Goal: Task Accomplishment & Management: Manage account settings

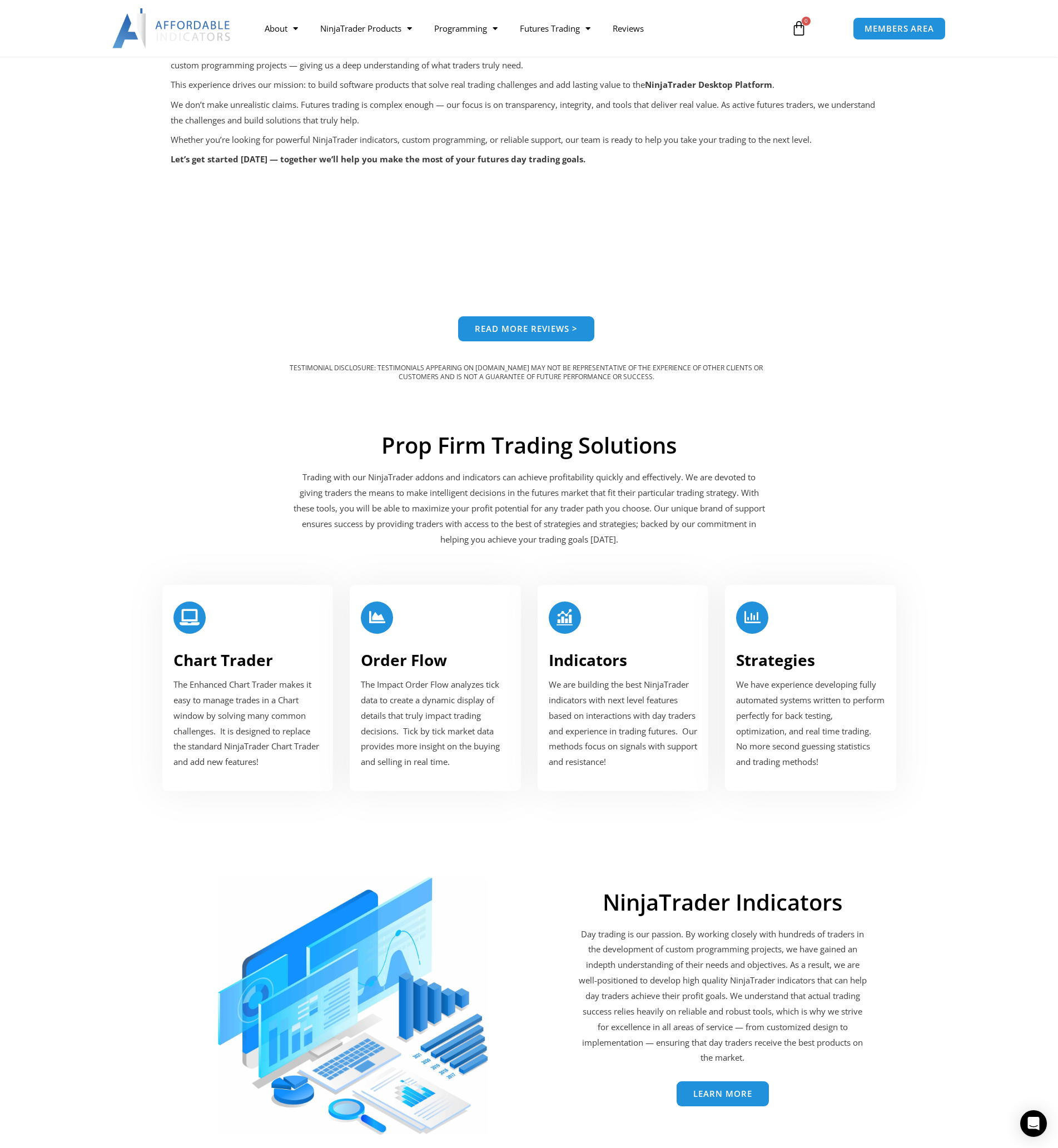
scroll to position [924, 0]
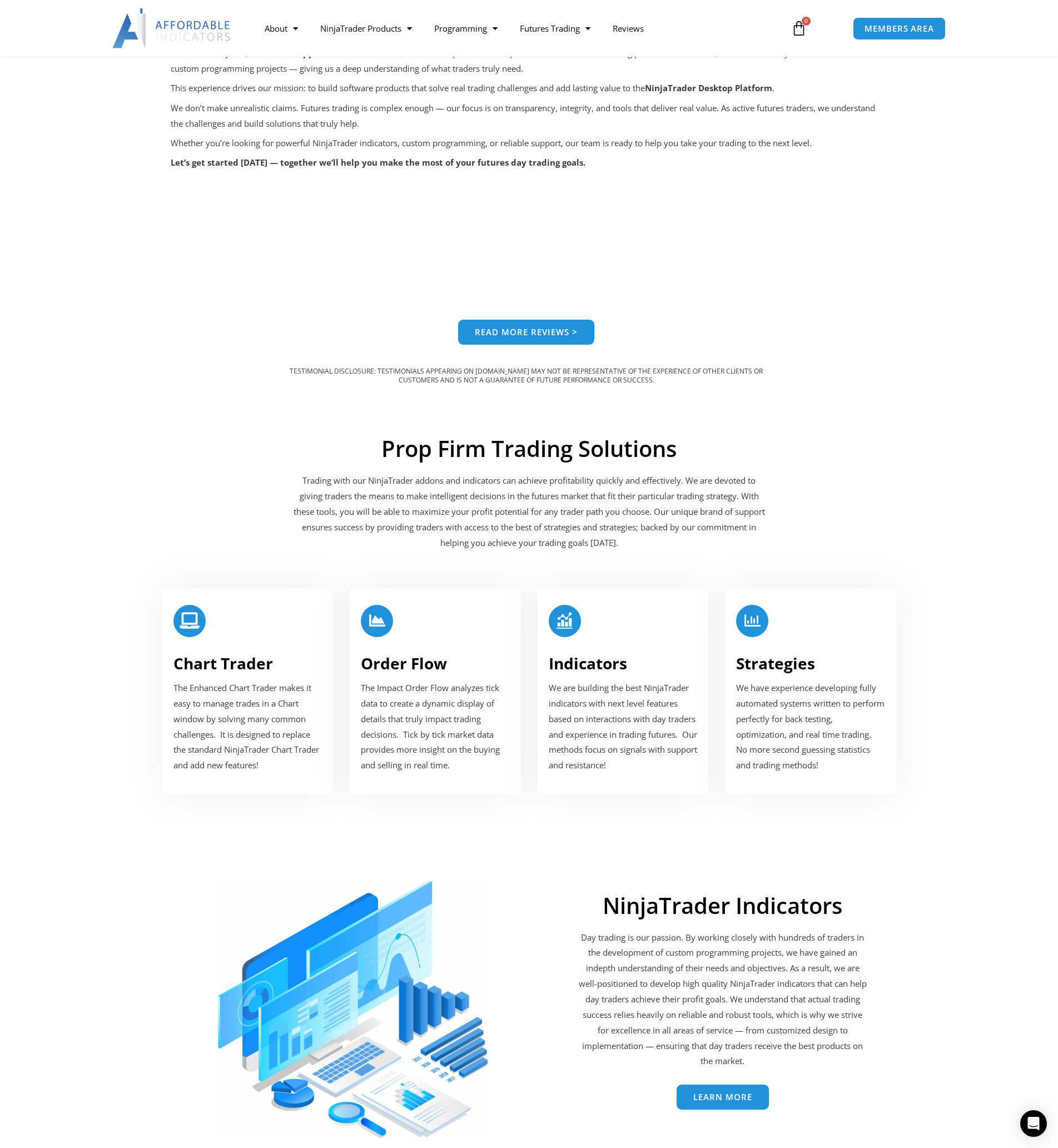
drag, startPoint x: 214, startPoint y: 646, endPoint x: 156, endPoint y: 479, distance: 176.8
click at [156, 479] on section "Prop Firm Trading Solutions Trading with our NinjaTrader addons and indicators …" at bounding box center [529, 488] width 890 height 133
click at [821, 654] on h3 "Strategies" at bounding box center [811, 663] width 149 height 20
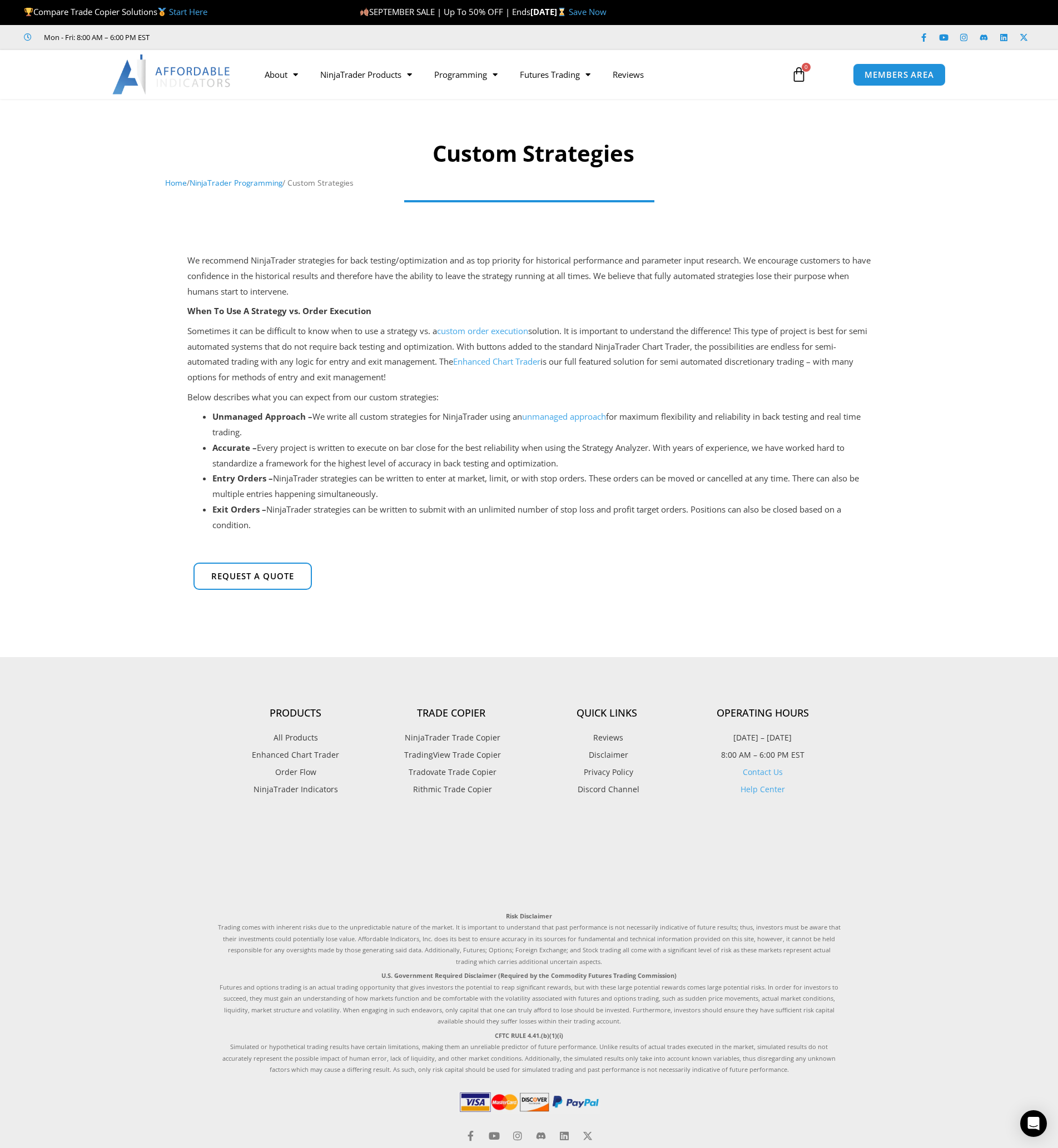
click at [495, 360] on link "Enhanced Chart Trader" at bounding box center [497, 361] width 87 height 11
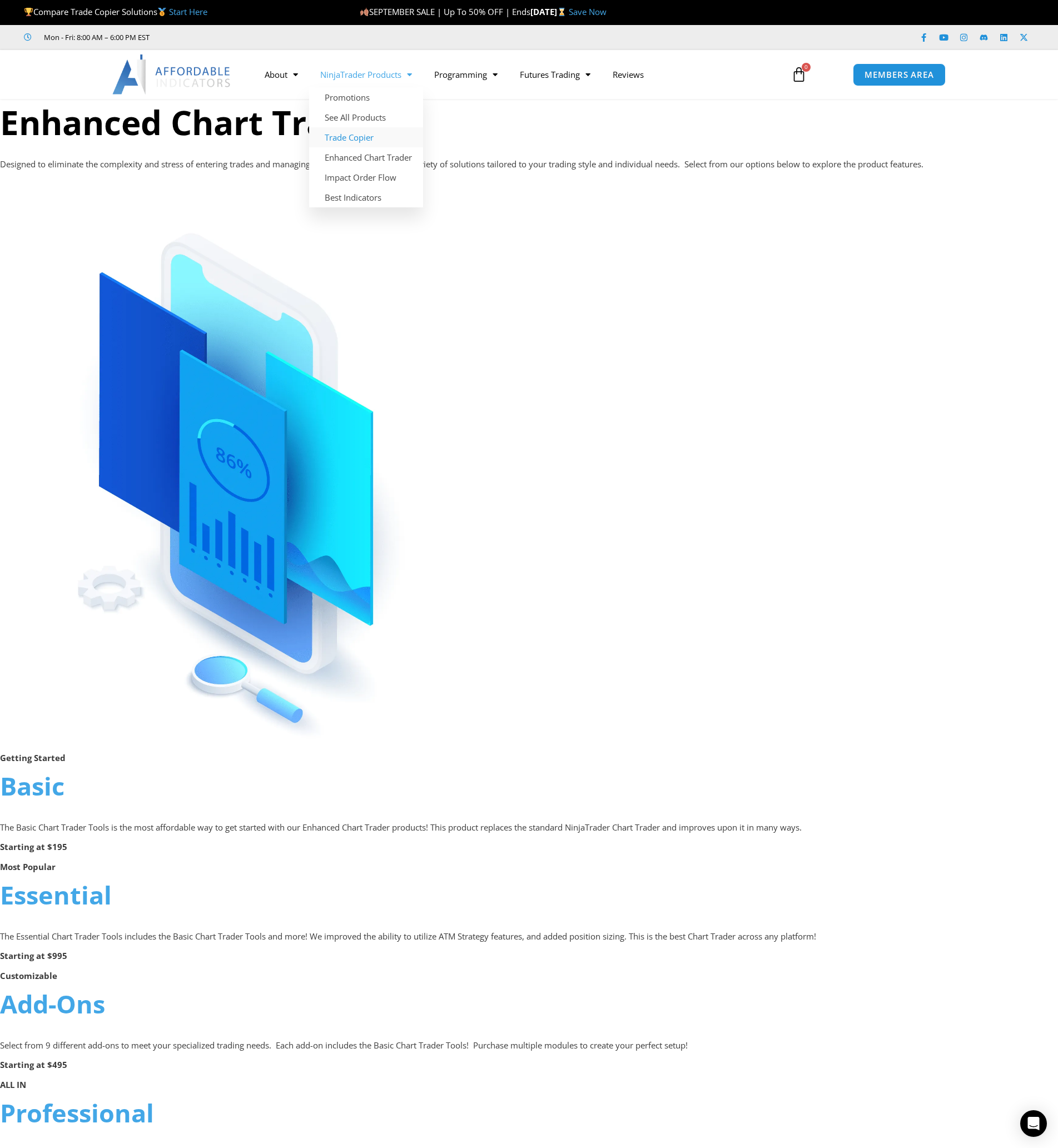
click at [347, 138] on link "Trade Copier" at bounding box center [366, 138] width 114 height 20
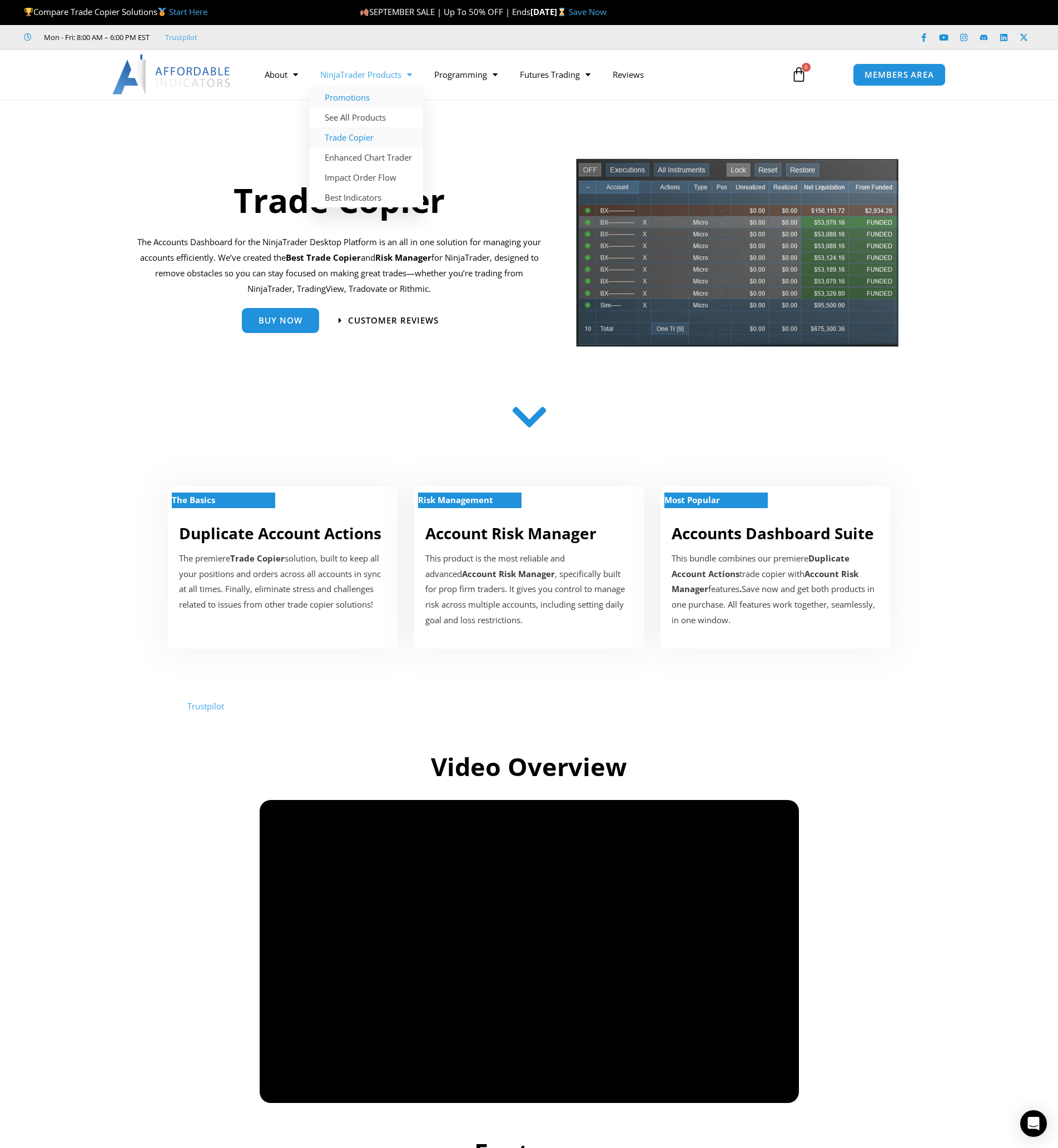
click at [362, 98] on link "Promotions" at bounding box center [366, 97] width 114 height 20
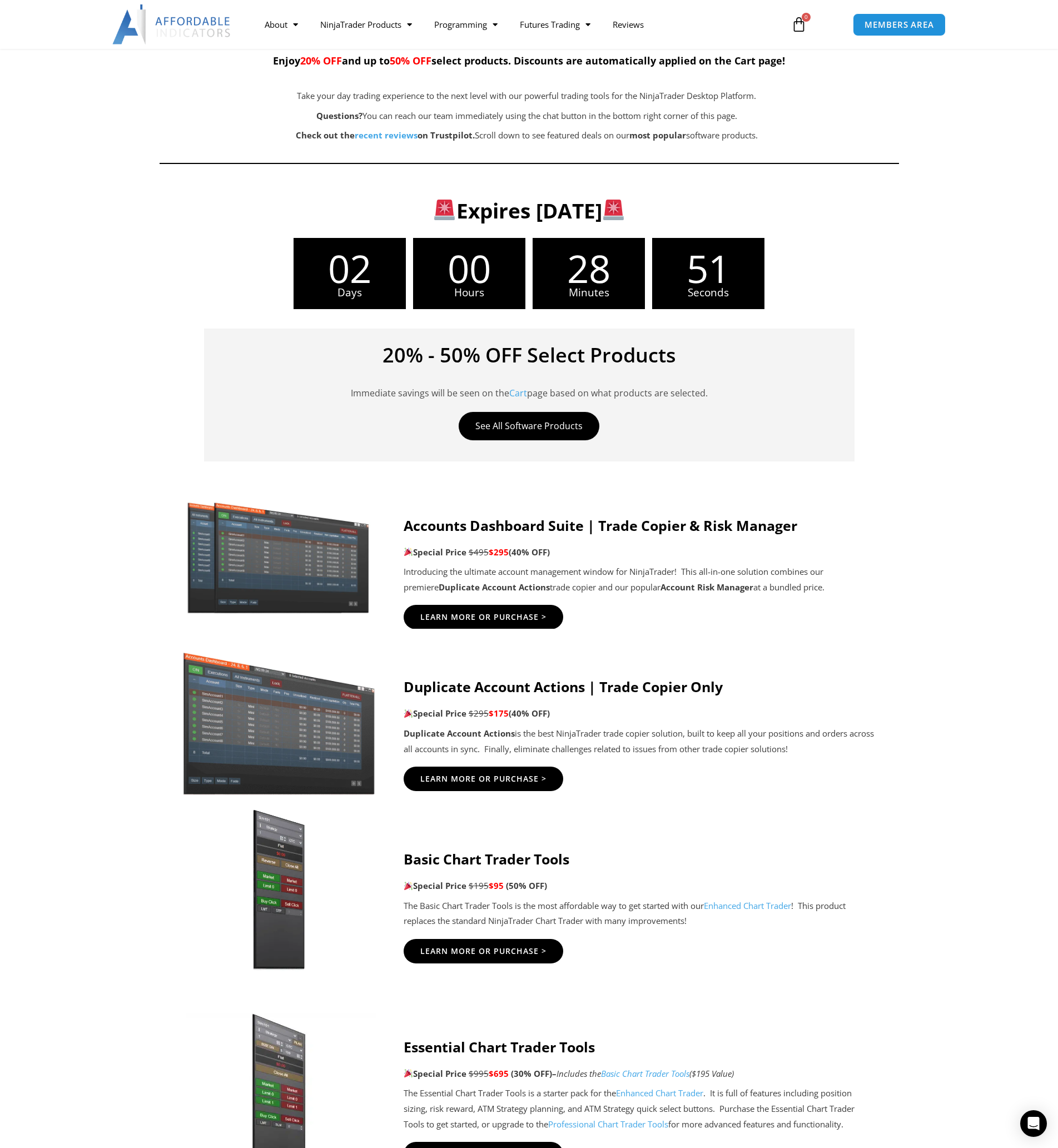
scroll to position [185, 0]
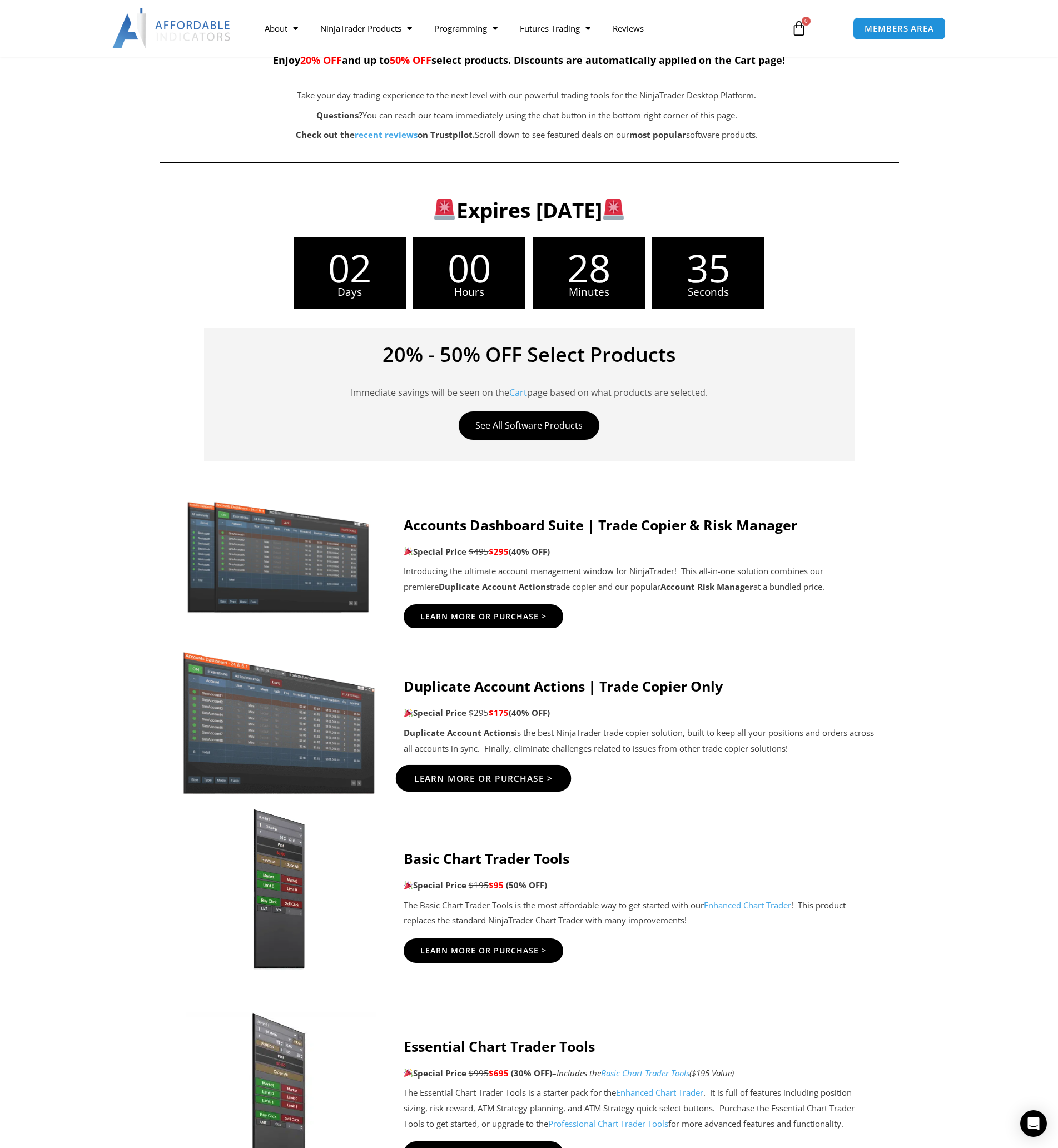
click at [508, 782] on span "Learn More Or Purchase >" at bounding box center [483, 778] width 139 height 8
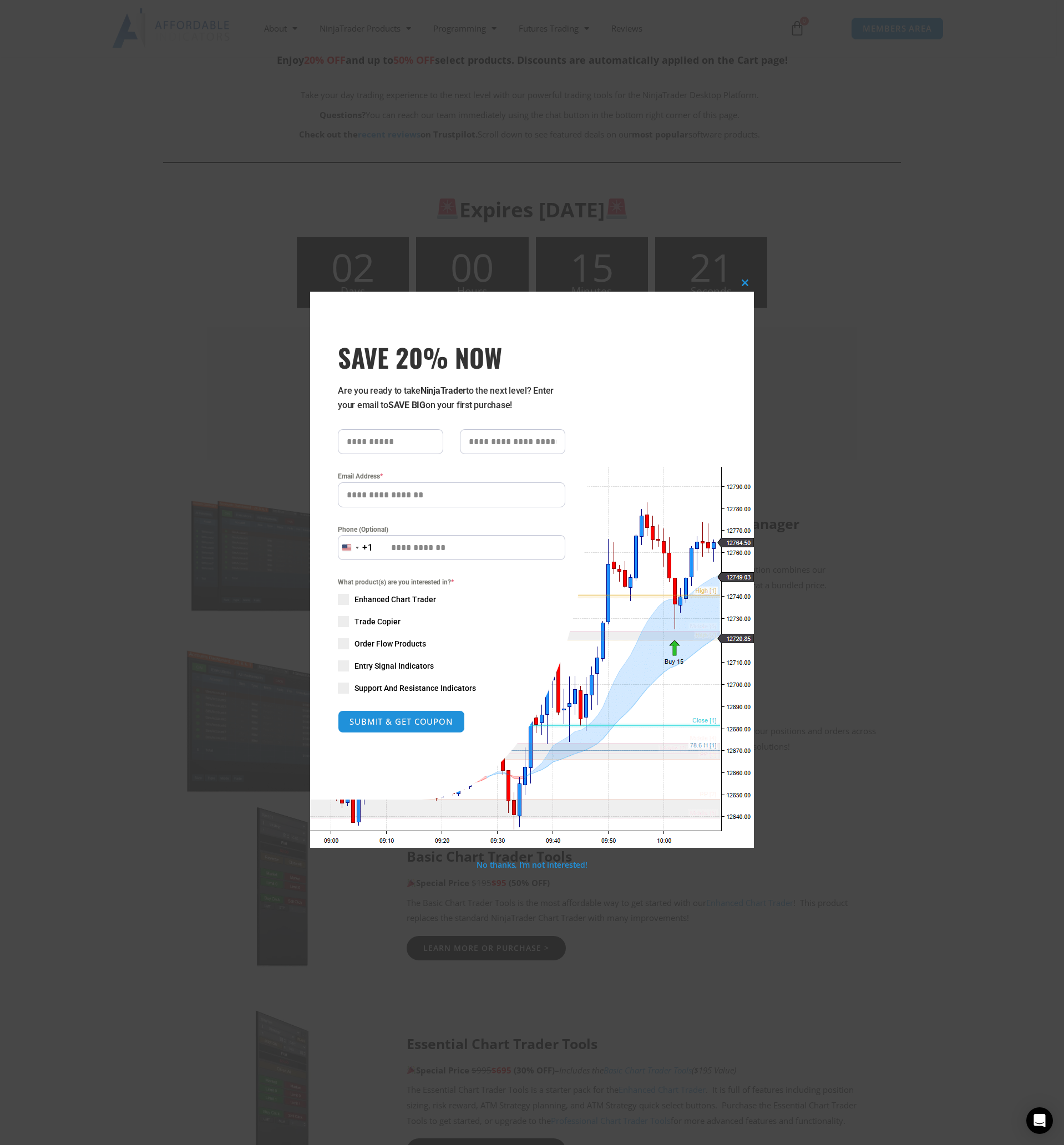
click at [817, 150] on div "Close this module SAVE 20% NOW Are you ready to take NinjaTrader to the next le…" at bounding box center [532, 572] width 1064 height 1145
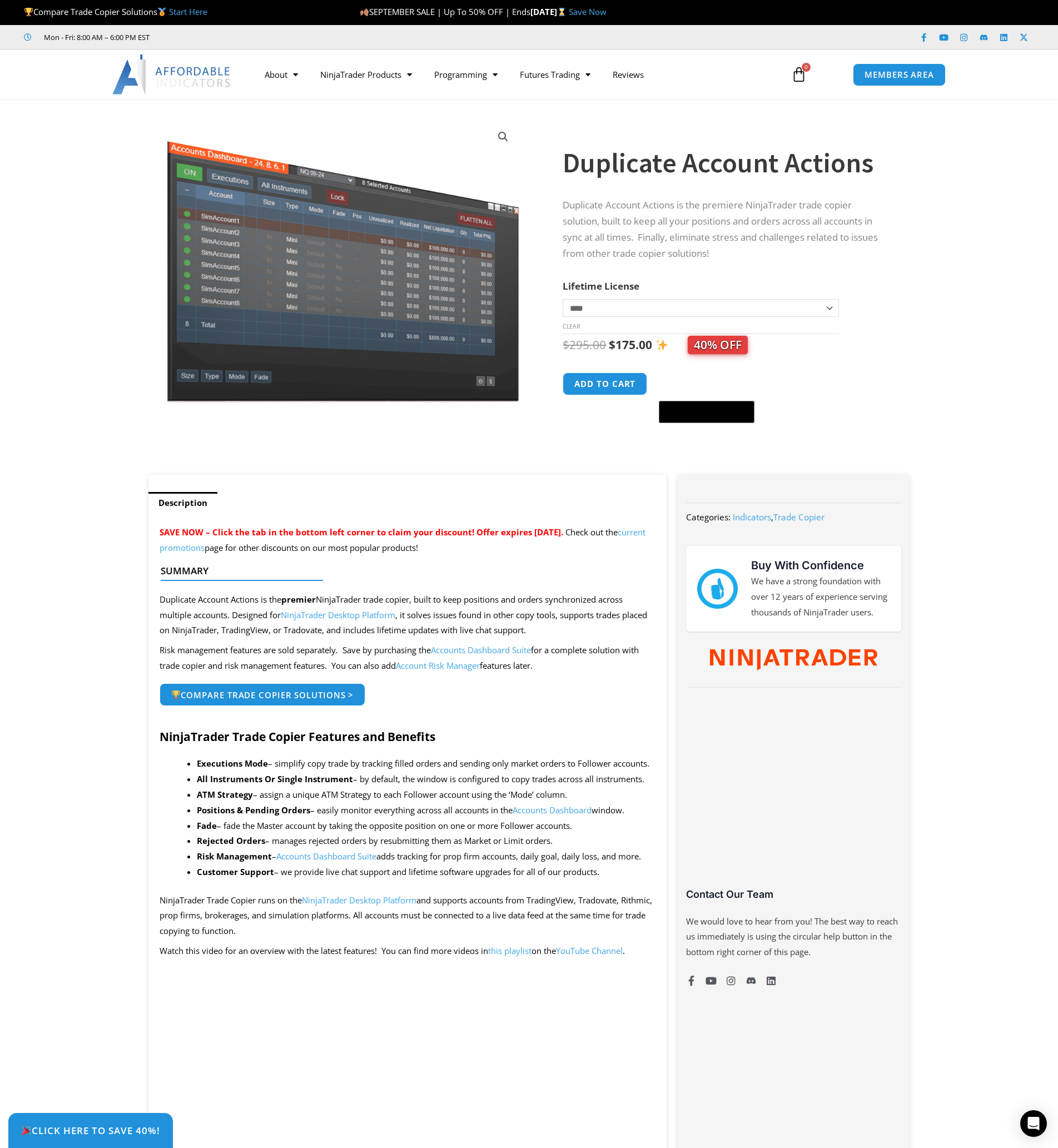
click at [828, 302] on select "**********" at bounding box center [700, 308] width 276 height 18
click at [563, 299] on select "**********" at bounding box center [700, 308] width 276 height 18
click at [828, 304] on select "**********" at bounding box center [700, 308] width 276 height 18
select select "*"
click at [563, 299] on select "**********" at bounding box center [700, 308] width 276 height 18
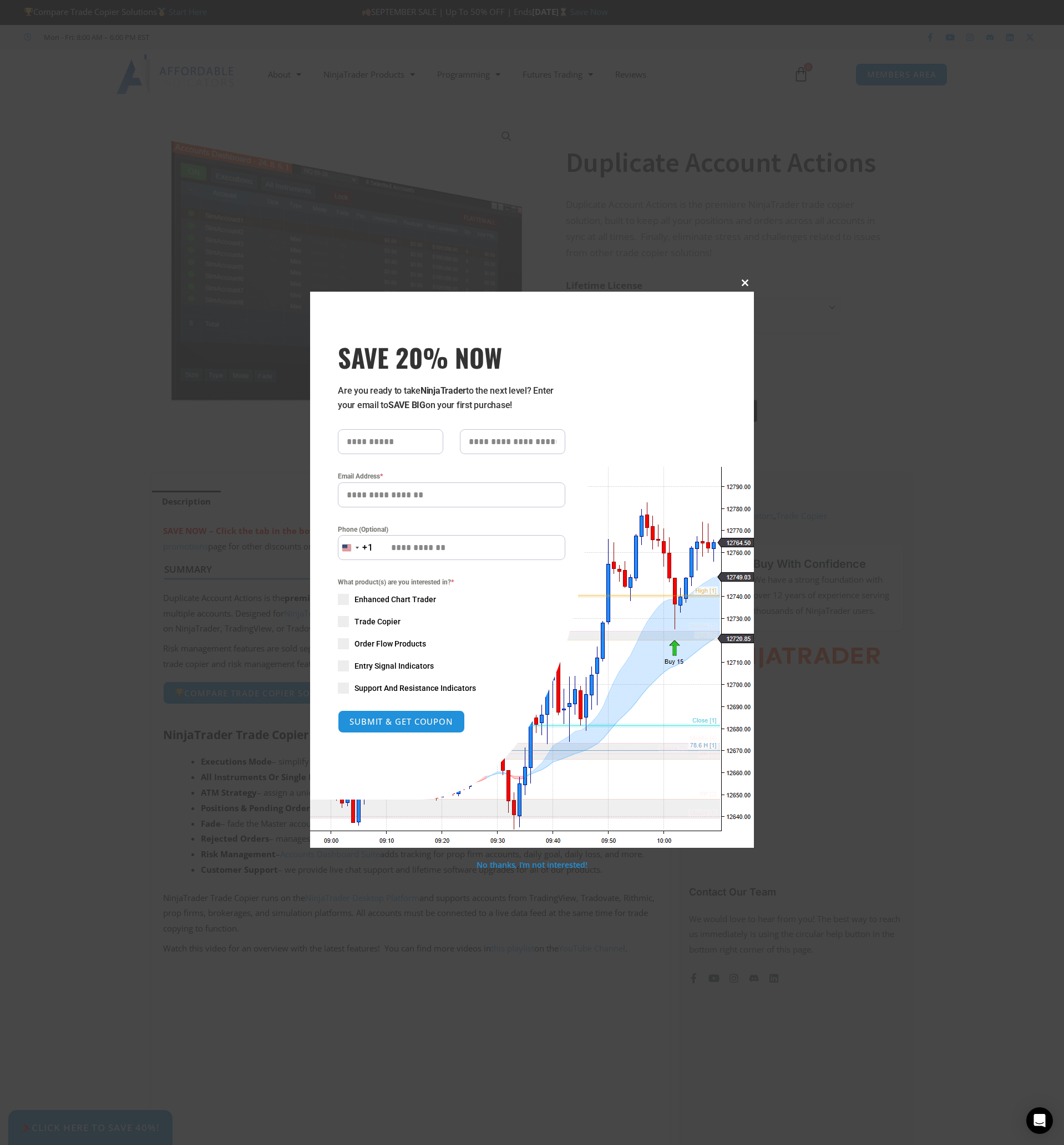
click at [744, 282] on span "SAVE 20% NOW popup" at bounding box center [745, 283] width 18 height 6
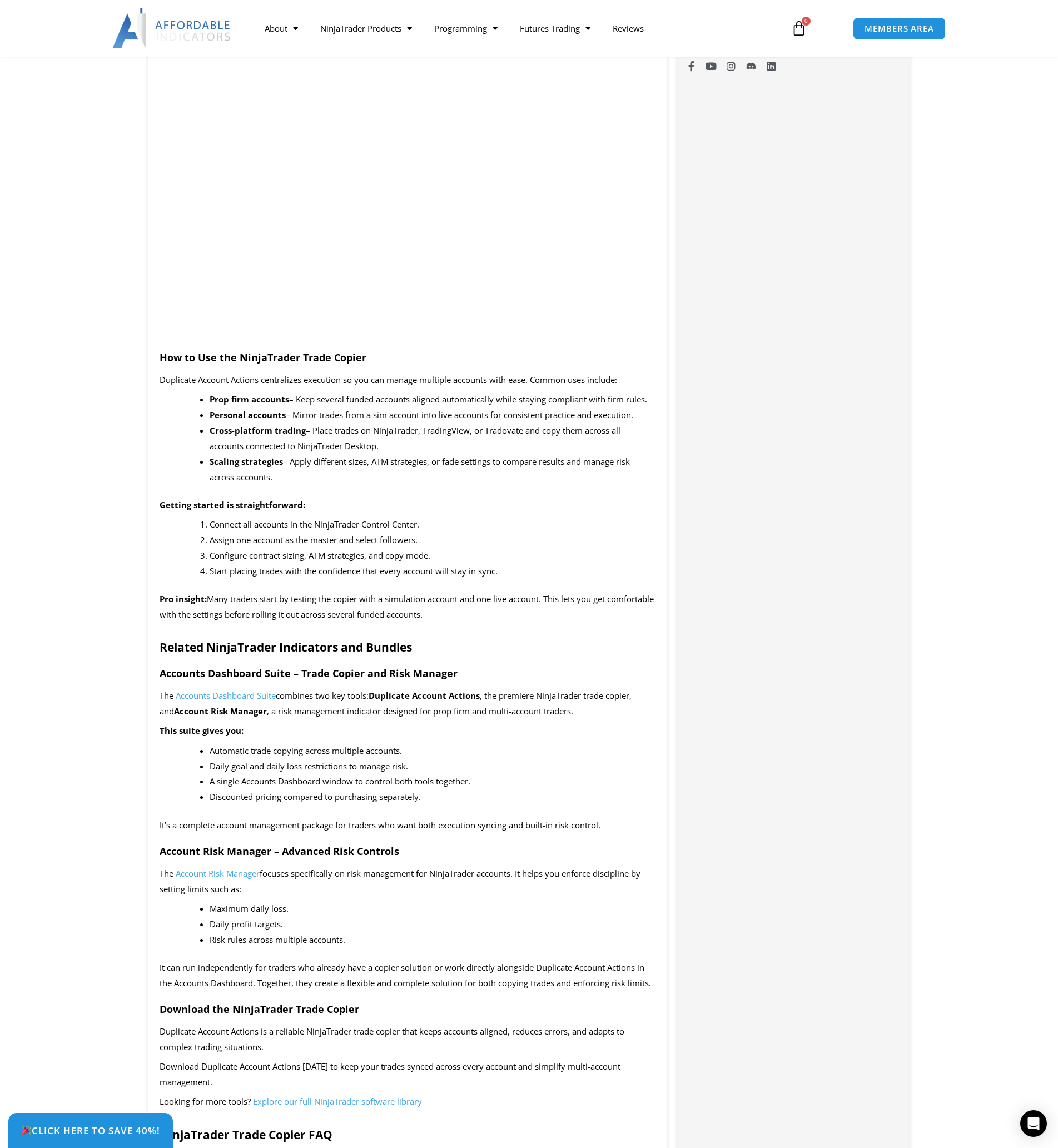
scroll to position [927, 0]
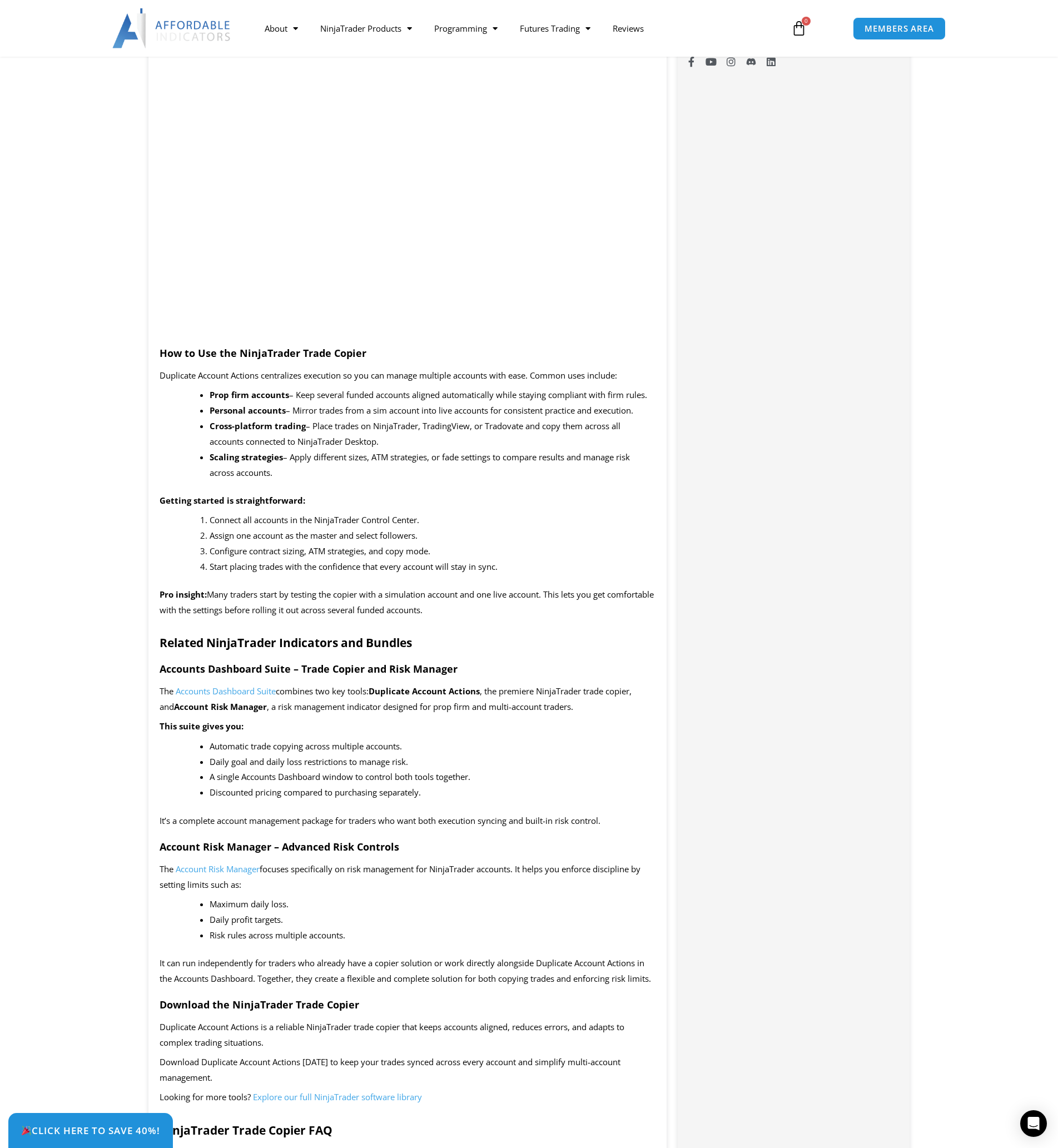
click at [498, 426] on span "– Place trades on NinjaTrader, TradingView, or Tradovate and copy them across a…" at bounding box center [415, 433] width 411 height 27
copy span "Tradovate"
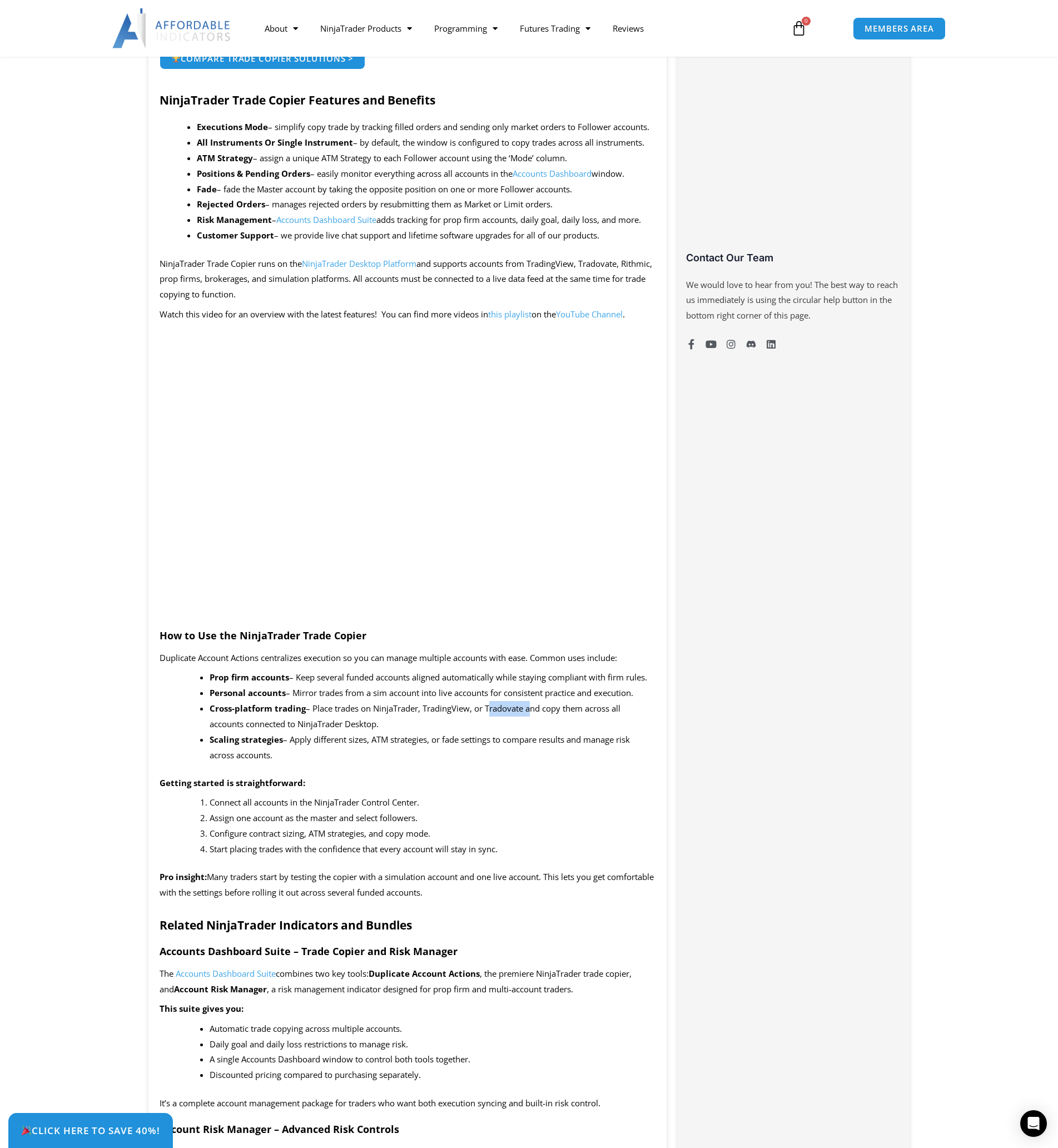
scroll to position [649, 0]
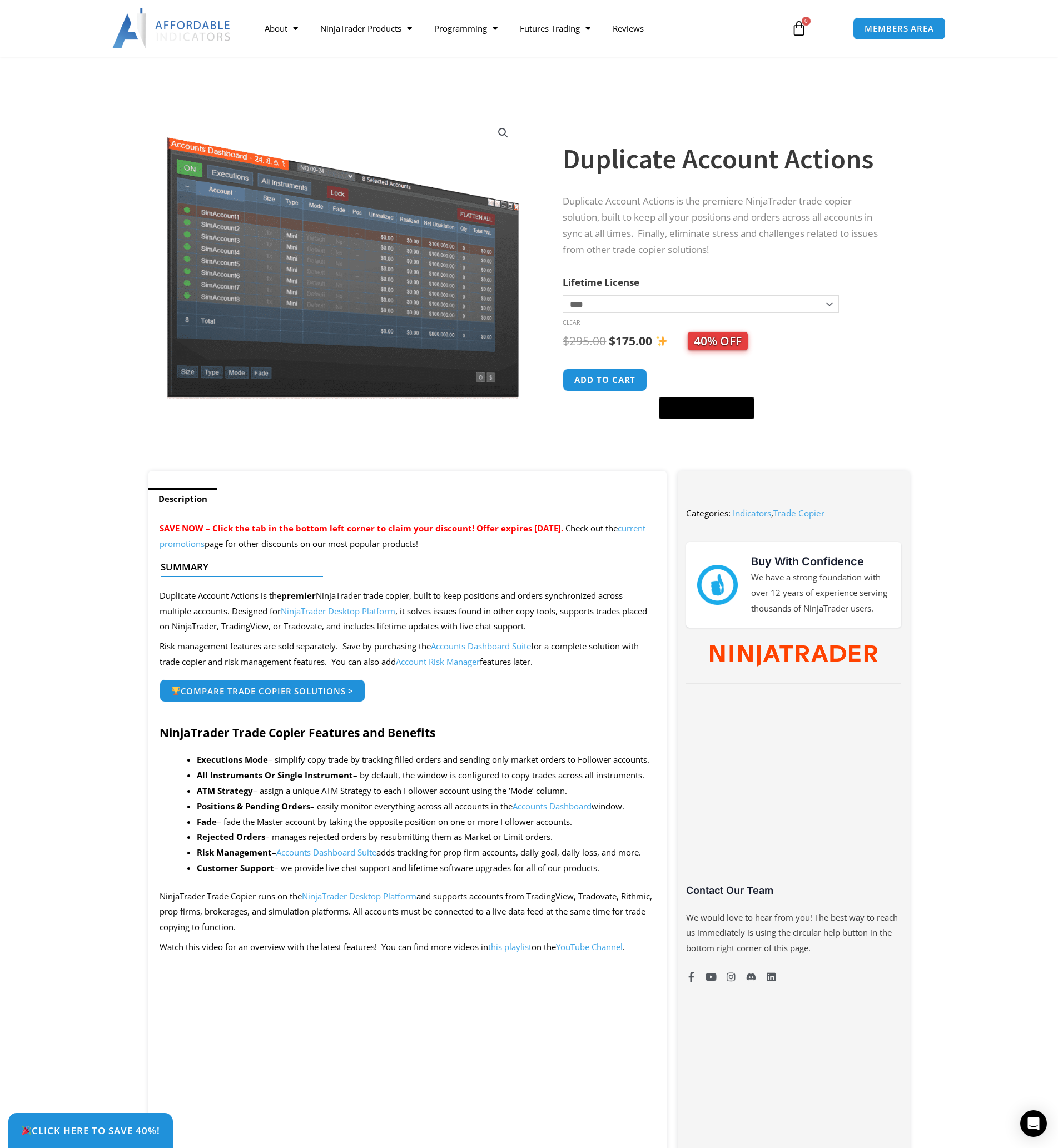
scroll to position [0, 0]
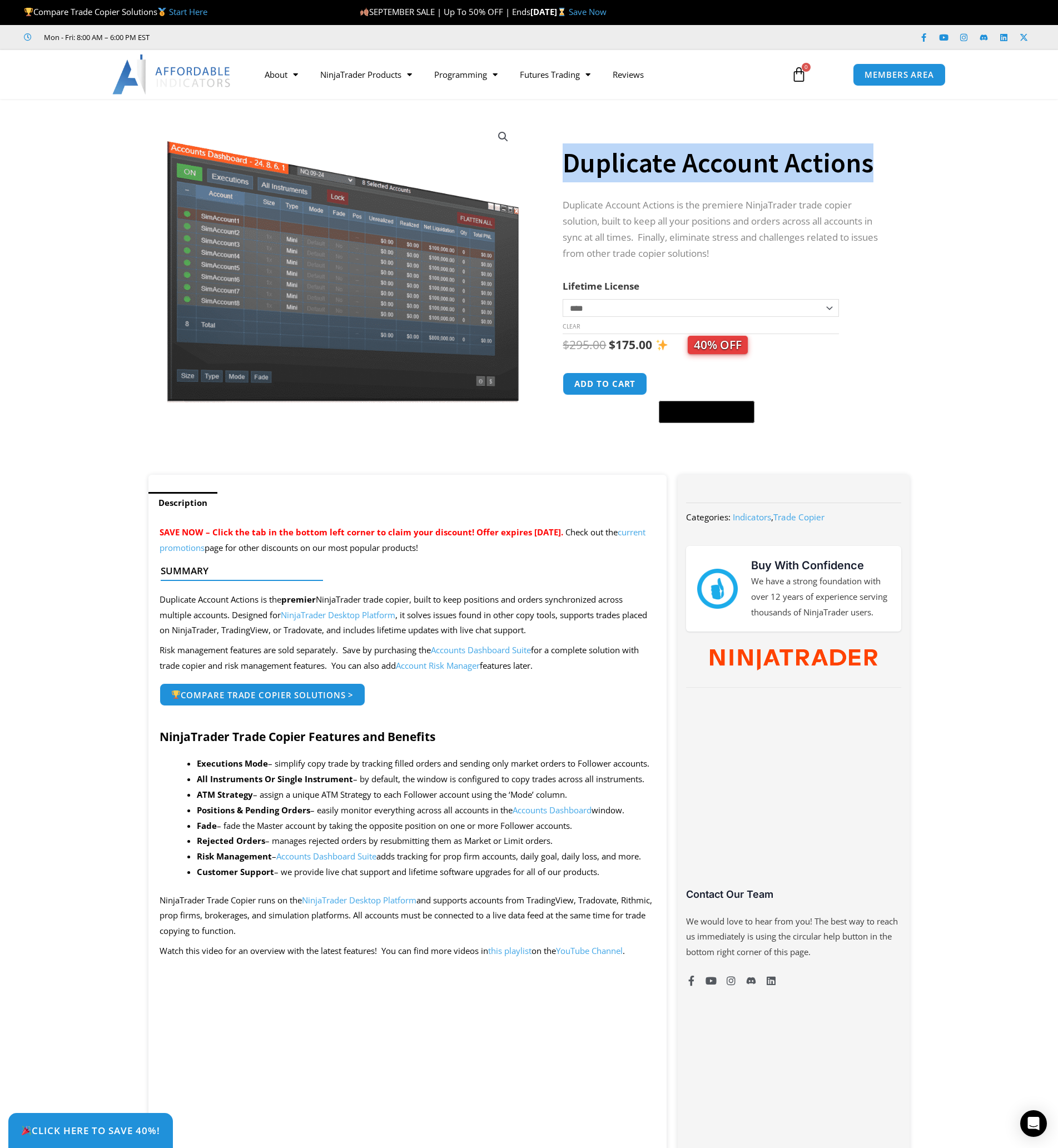
drag, startPoint x: 564, startPoint y: 162, endPoint x: 872, endPoint y: 163, distance: 308.0
click at [872, 163] on h1 "Duplicate Account Actions" at bounding box center [725, 163] width 325 height 39
copy h1 "Duplicate Account Actions"
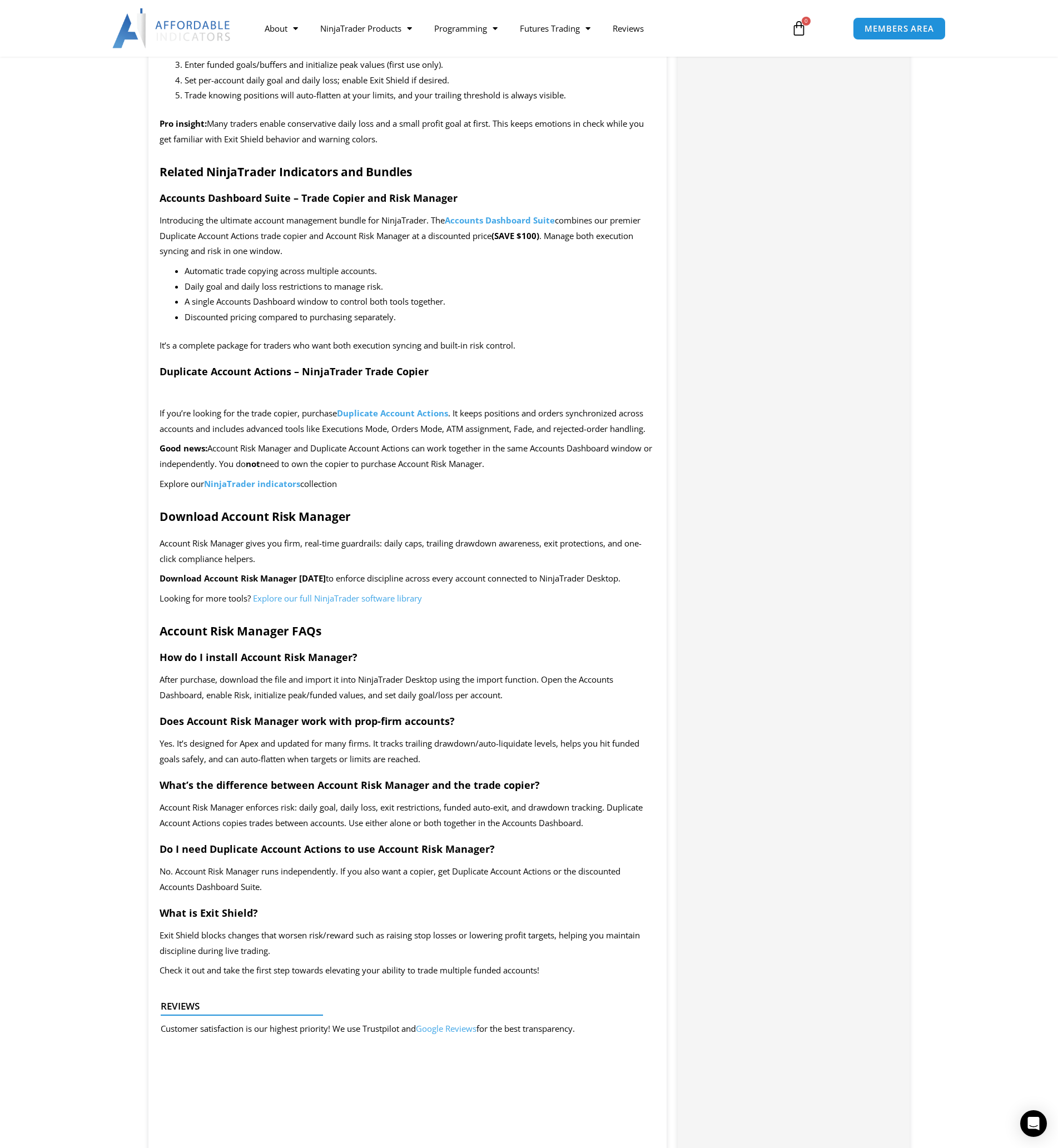
scroll to position [2502, 0]
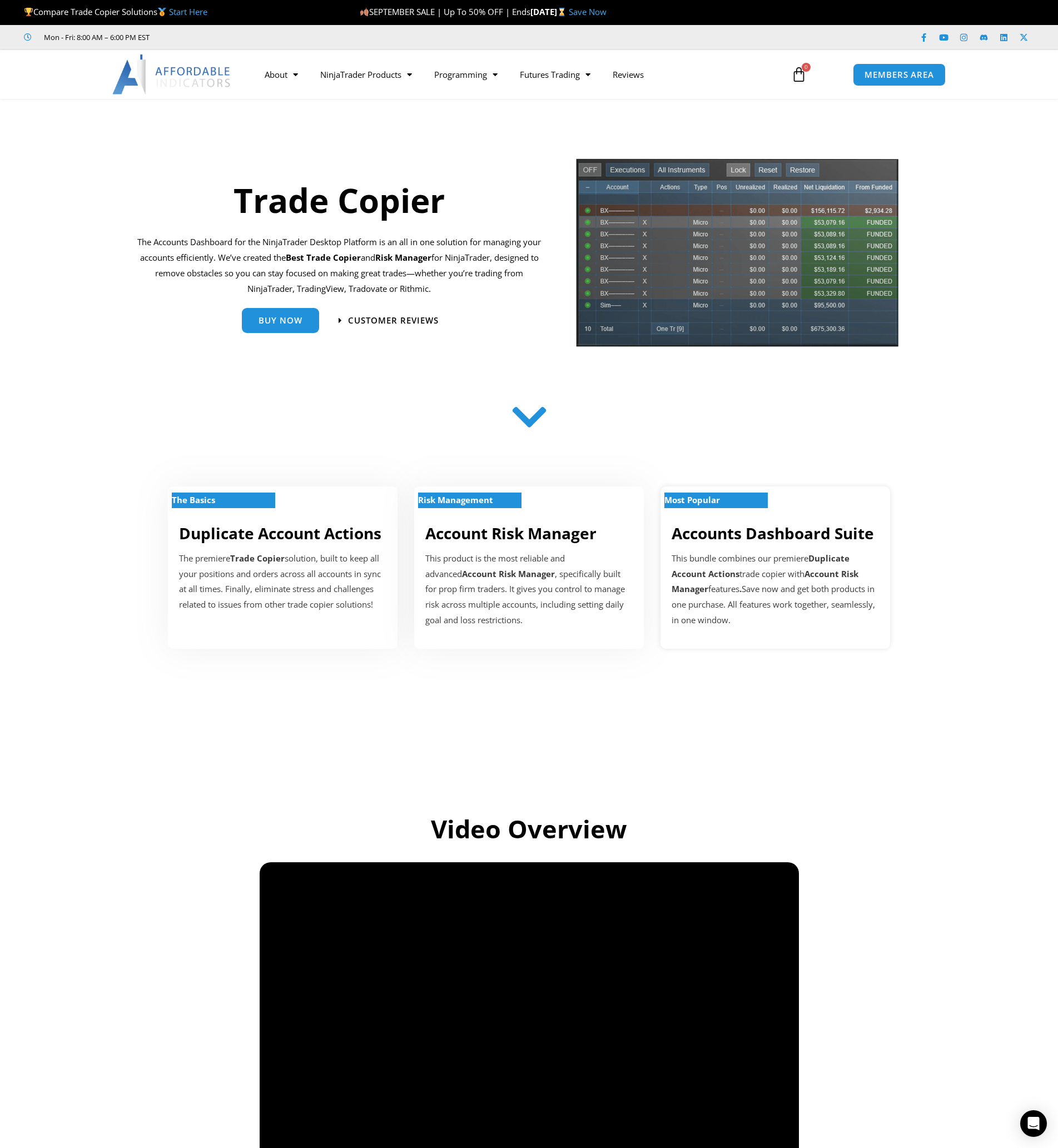
click at [744, 577] on div "This bundle combines our premiere Duplicate Account Actions trade copier with A…" at bounding box center [775, 589] width 207 height 77
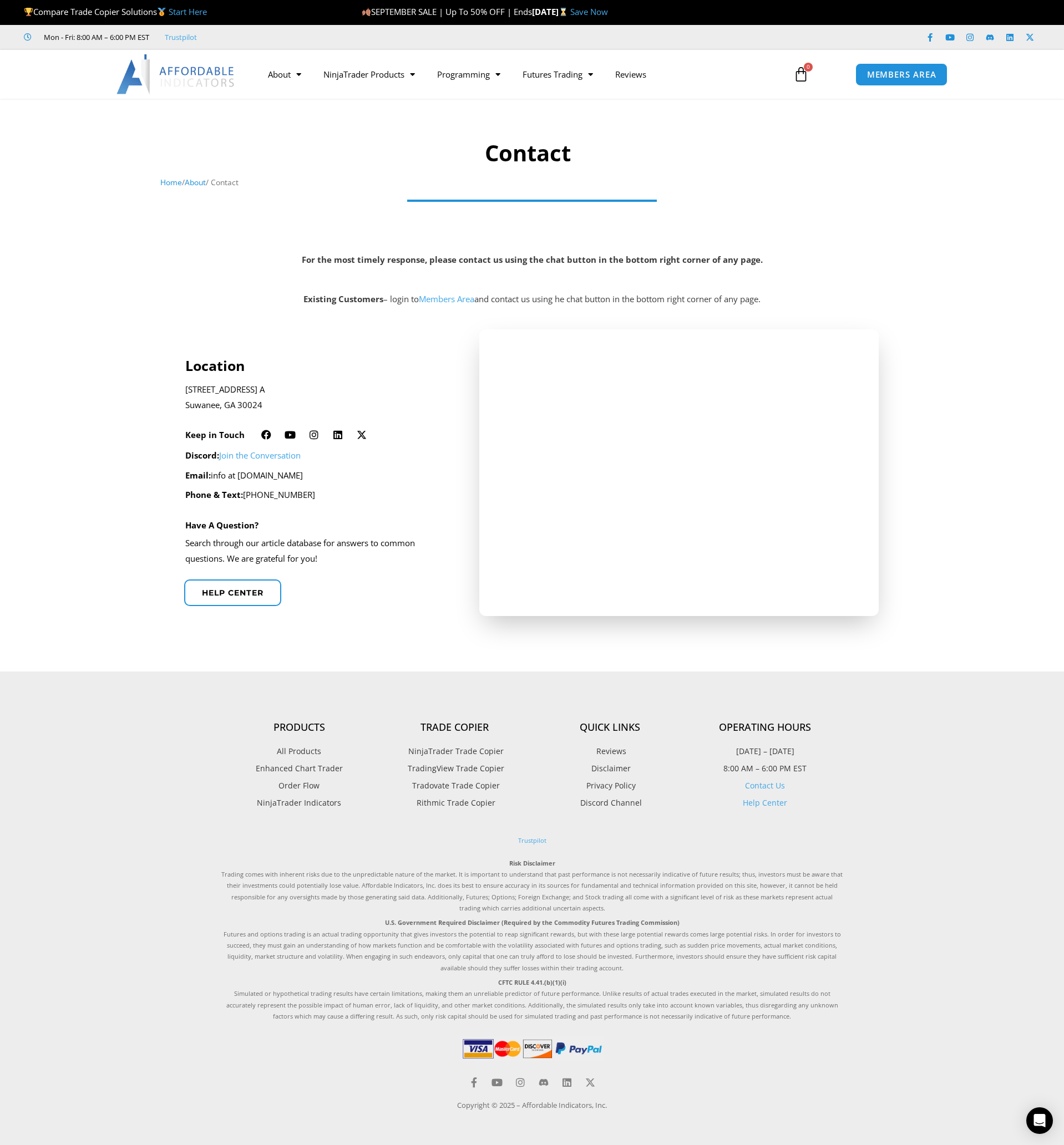
drag, startPoint x: 343, startPoint y: 477, endPoint x: 245, endPoint y: 473, distance: 98.1
click at [242, 476] on p "Email: info at [DOMAIN_NAME]" at bounding box center [317, 476] width 264 height 15
copy p "[DOMAIN_NAME]"
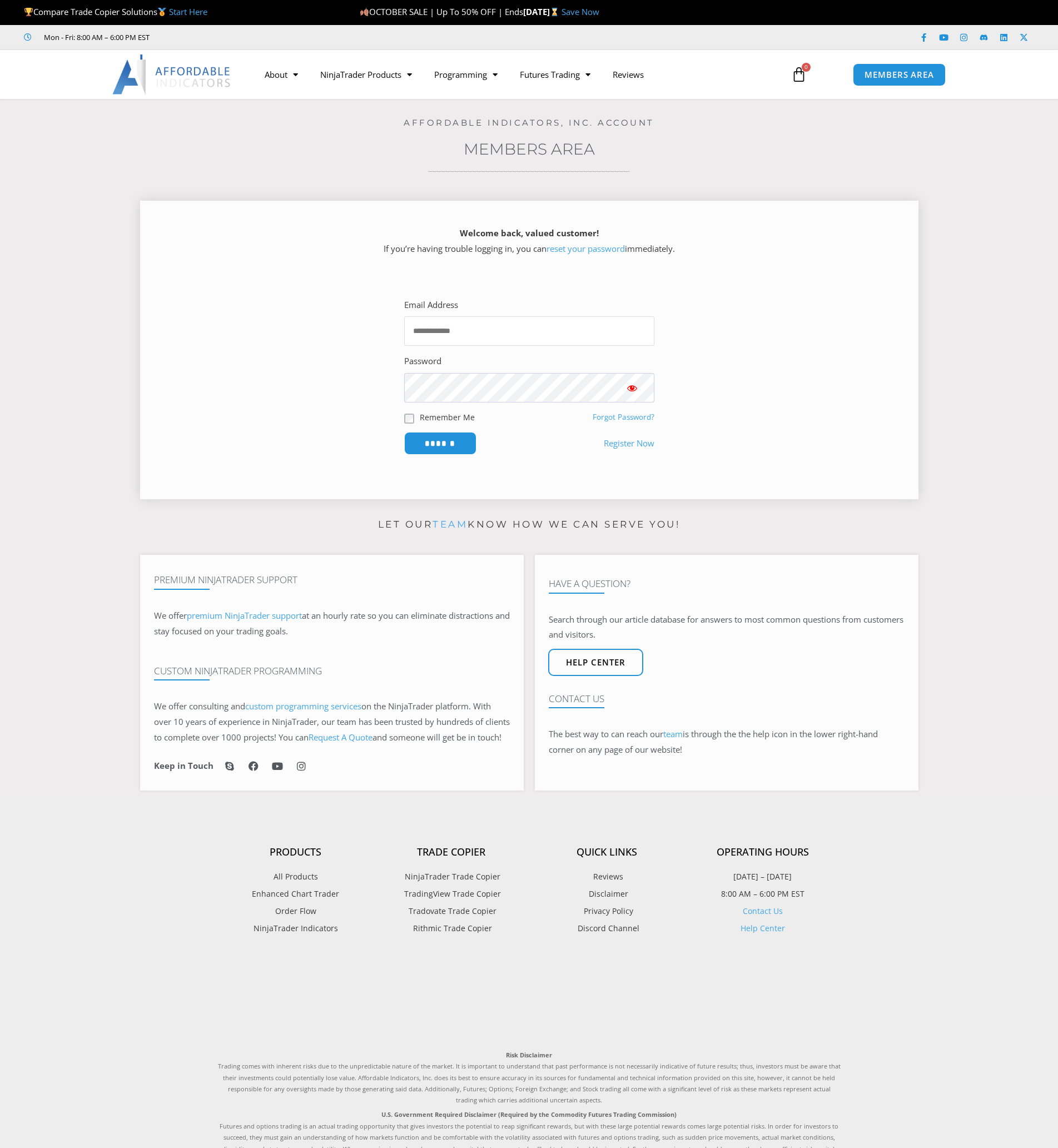
click at [486, 330] on input "Email Address" at bounding box center [530, 331] width 250 height 30
type input "**********"
click at [628, 416] on link "Forgot Password?" at bounding box center [623, 417] width 62 height 10
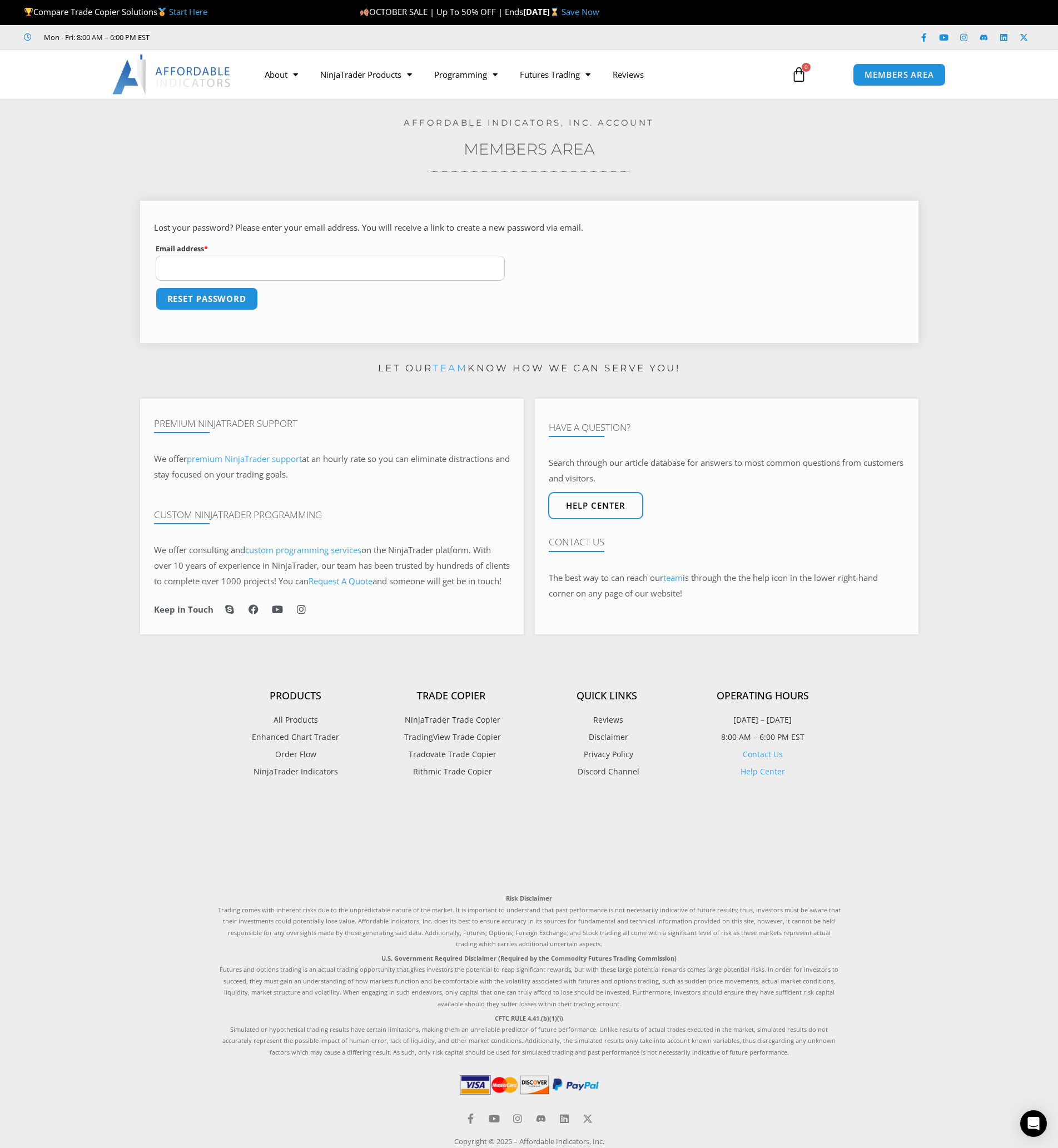
click at [273, 254] on label "Email address * Required" at bounding box center [331, 249] width 350 height 14
click at [273, 256] on input "Email address * Required" at bounding box center [331, 268] width 350 height 25
click at [273, 253] on label "Email address * Required" at bounding box center [331, 249] width 350 height 14
click at [273, 256] on input "Email address * Required" at bounding box center [331, 268] width 350 height 25
click at [272, 260] on input "Email address * Required" at bounding box center [331, 268] width 350 height 25
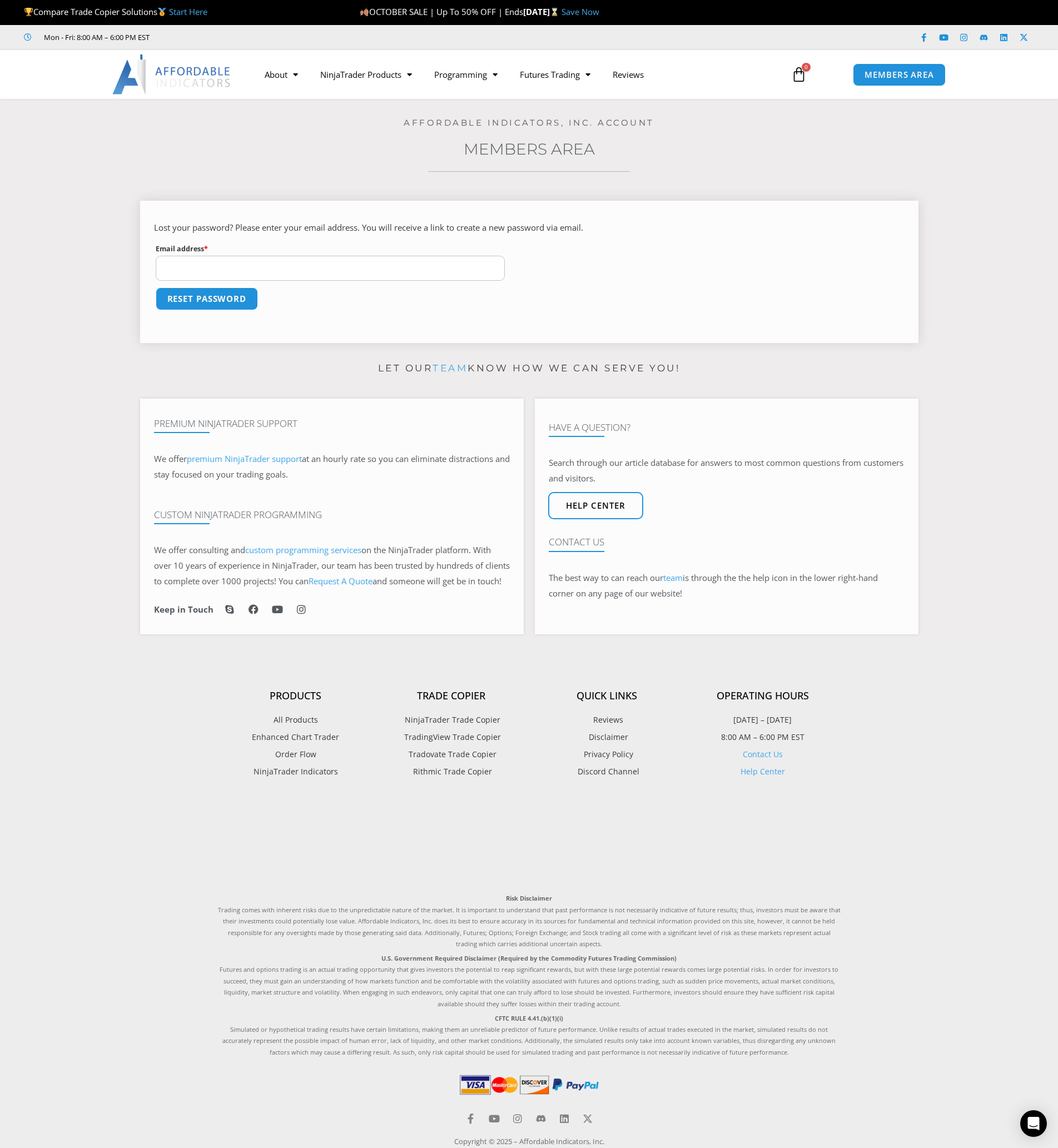
click at [272, 260] on input "Email address * Required" at bounding box center [331, 268] width 350 height 25
type input "**********"
click at [220, 308] on button "Reset password" at bounding box center [207, 299] width 108 height 24
click at [172, 302] on button "Save" at bounding box center [178, 299] width 48 height 24
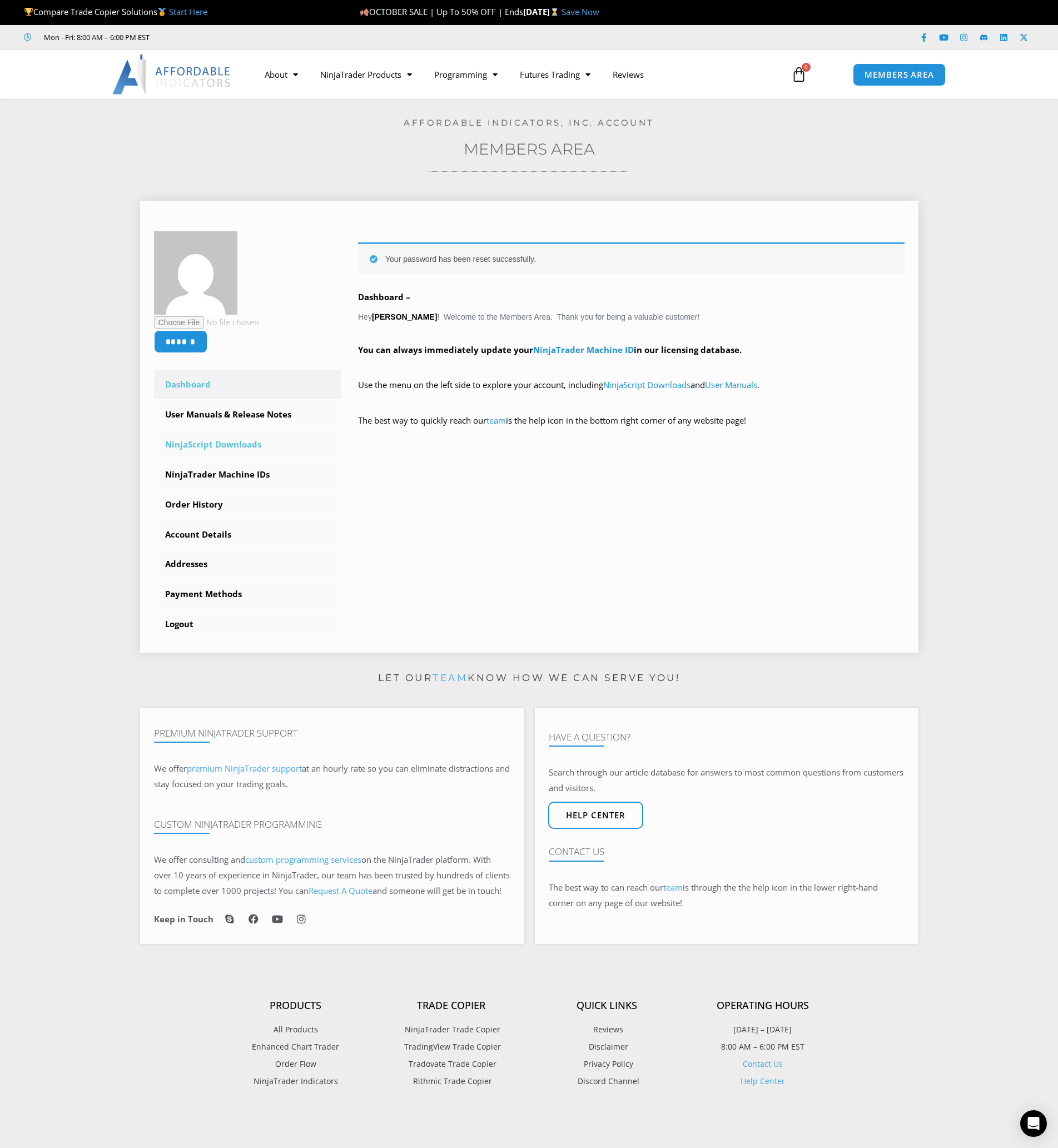
click at [212, 446] on link "NinjaScript Downloads" at bounding box center [248, 444] width 188 height 29
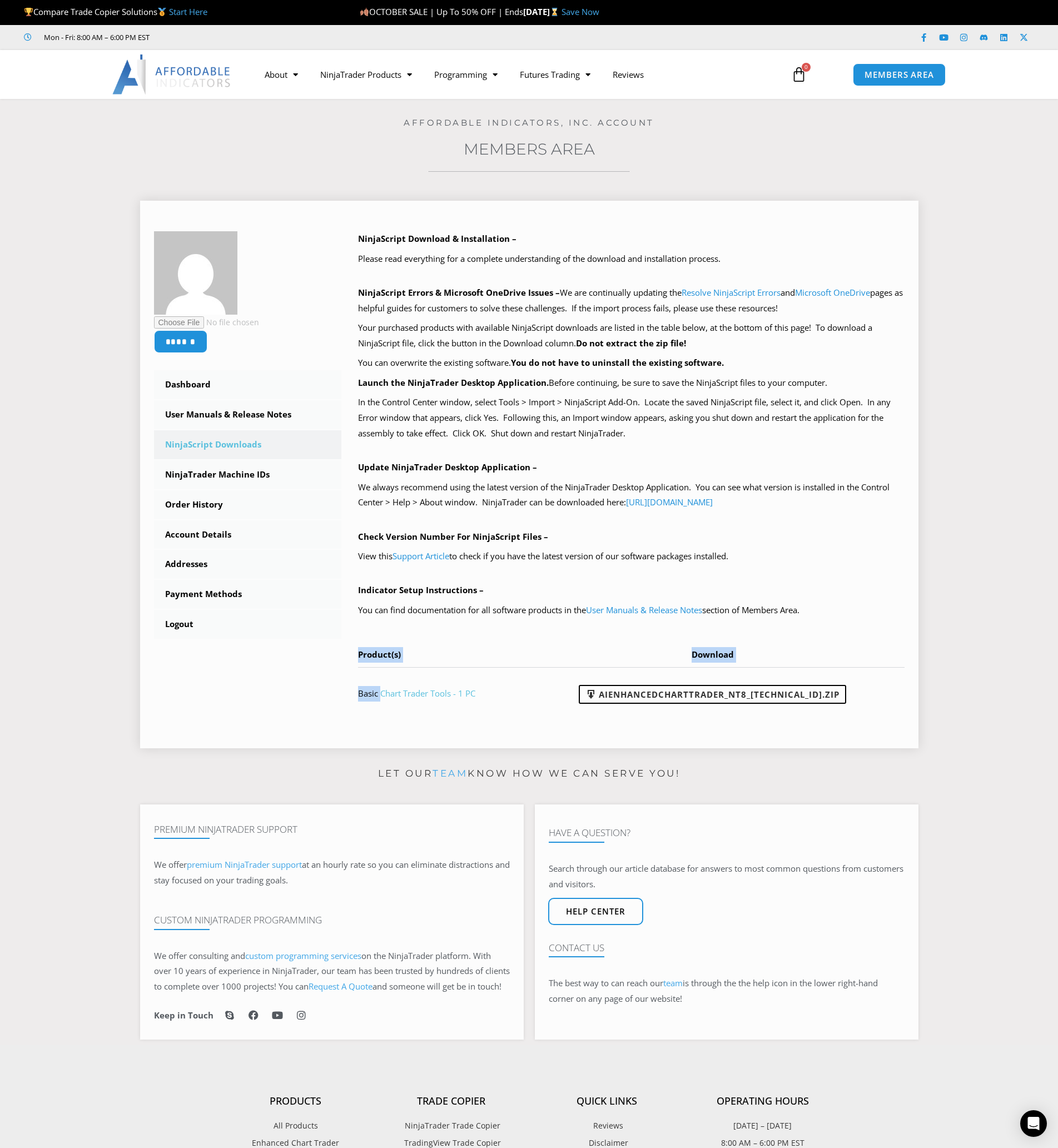
drag, startPoint x: 343, startPoint y: 694, endPoint x: 383, endPoint y: 695, distance: 40.0
click at [383, 695] on div "NinjaScript Download & Installation – Please read everything for a complete und…" at bounding box center [623, 483] width 563 height 503
click at [318, 701] on div "****** Dashboard Subscriptions User Manuals & Release Notes NinjaScript Downloa…" at bounding box center [530, 483] width 751 height 503
drag, startPoint x: 350, startPoint y: 695, endPoint x: 429, endPoint y: 695, distance: 79.0
click at [429, 695] on div "NinjaScript Download & Installation – Please read everything for a complete und…" at bounding box center [623, 483] width 563 height 503
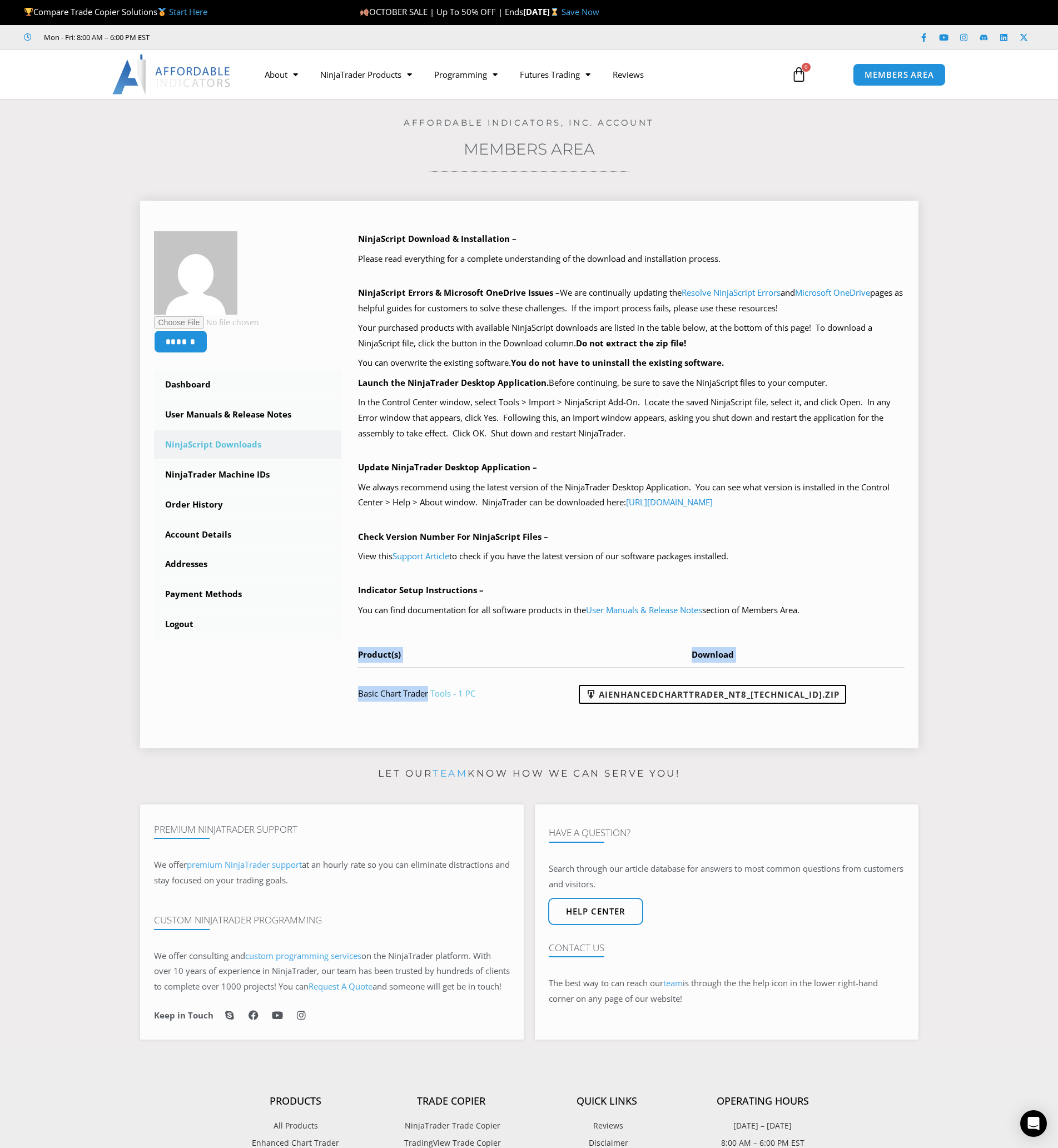
copy div "Product(s) Download Basic Chart Trader"
click at [207, 505] on link "Order History" at bounding box center [248, 505] width 188 height 29
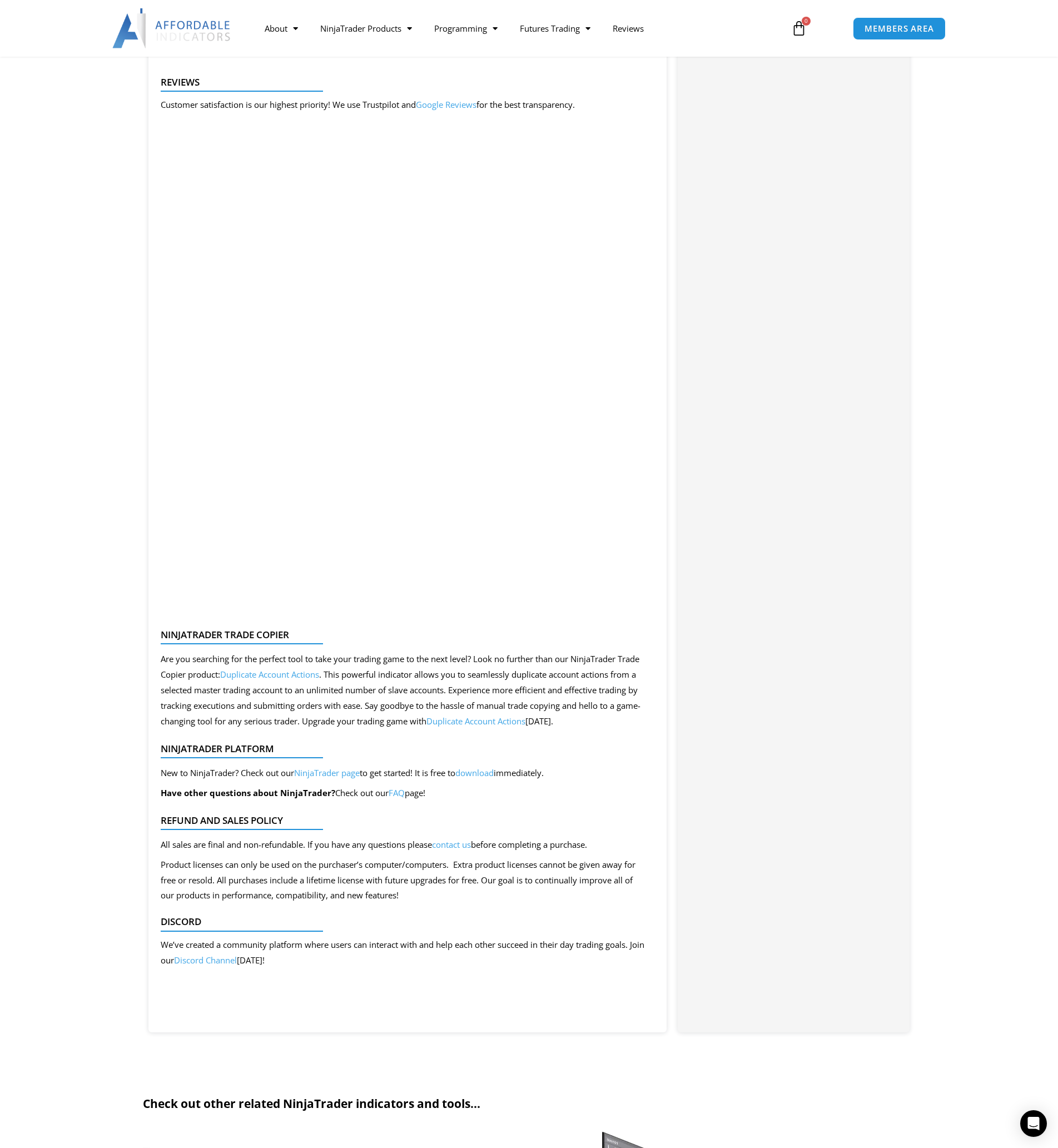
scroll to position [2780, 0]
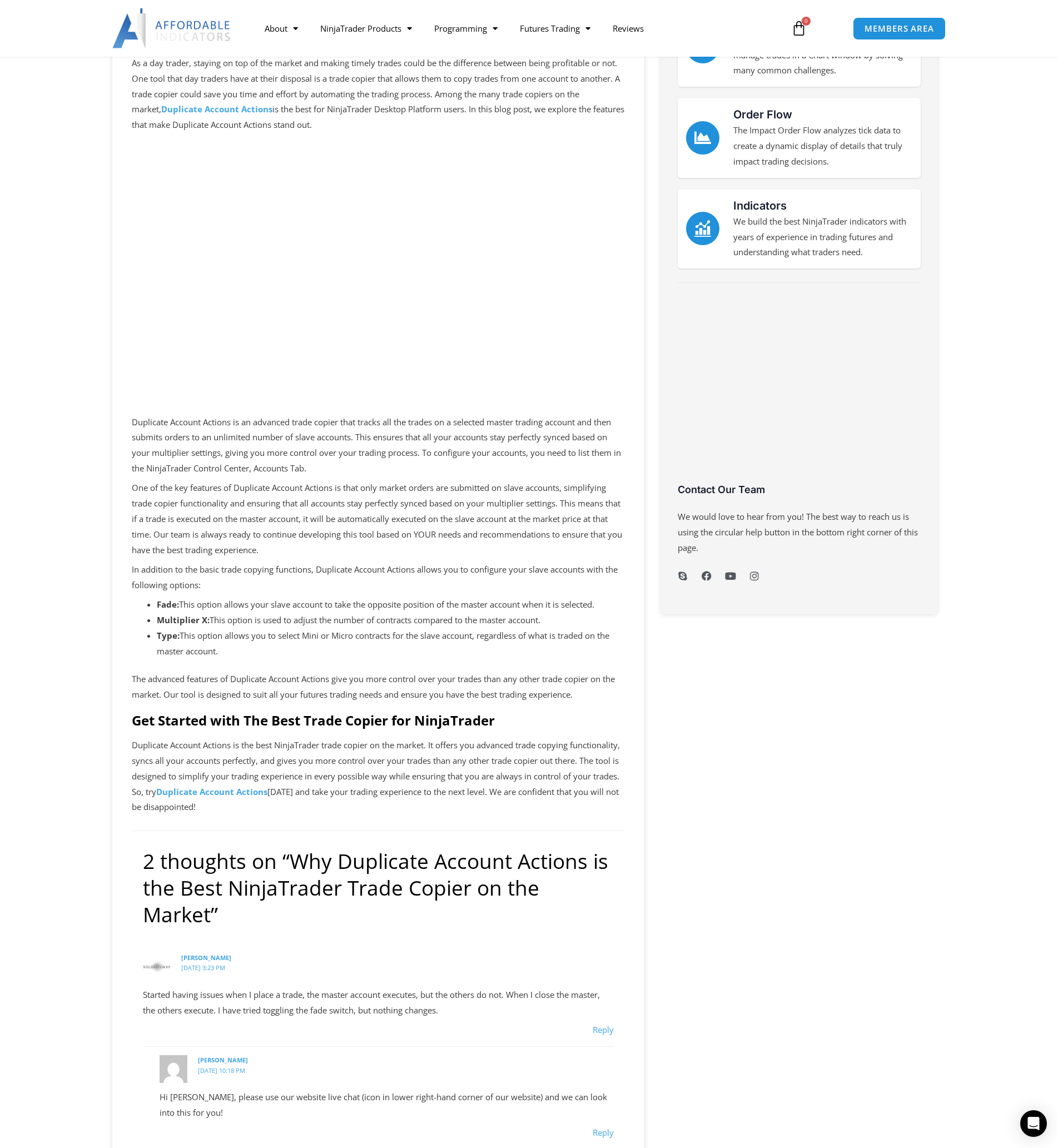
scroll to position [185, 0]
